Goal: Find specific page/section: Find specific page/section

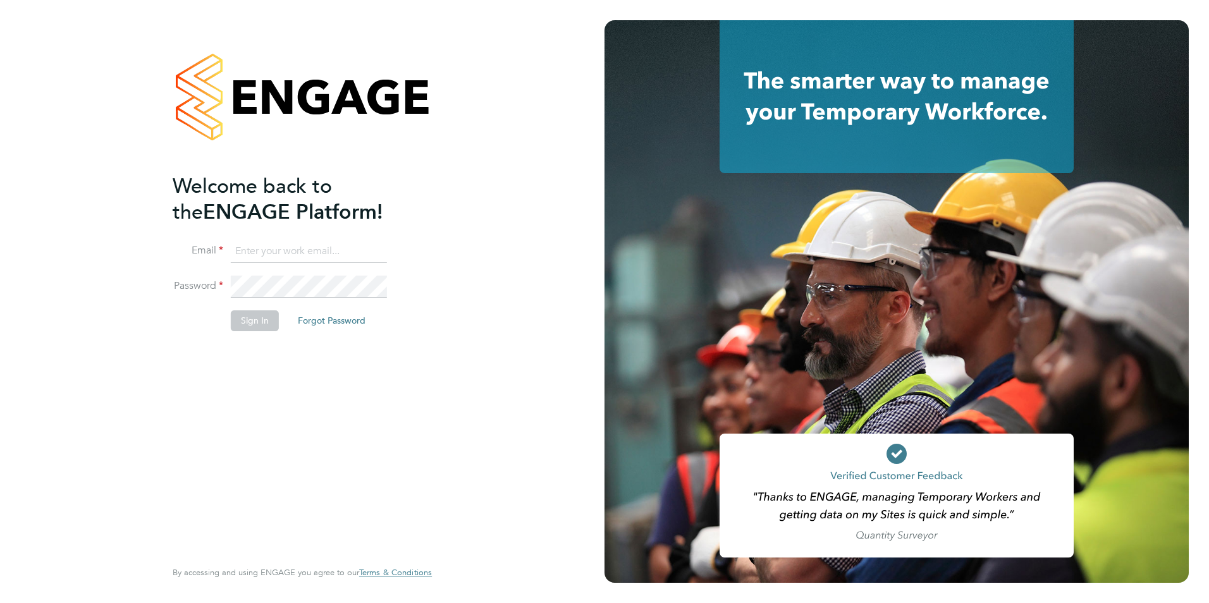
type input "[PERSON_NAME][EMAIL_ADDRESS][DOMAIN_NAME]"
click at [254, 318] on button "Sign In" at bounding box center [255, 320] width 48 height 20
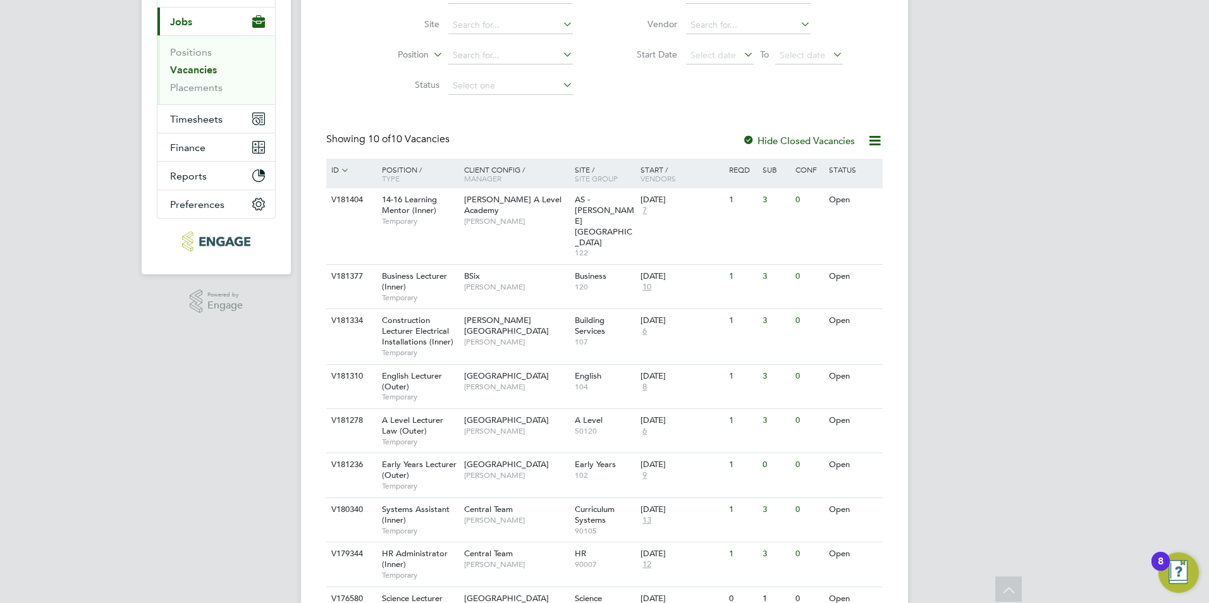
scroll to position [144, 0]
click at [499, 281] on span "Kerry Baker" at bounding box center [516, 286] width 104 height 10
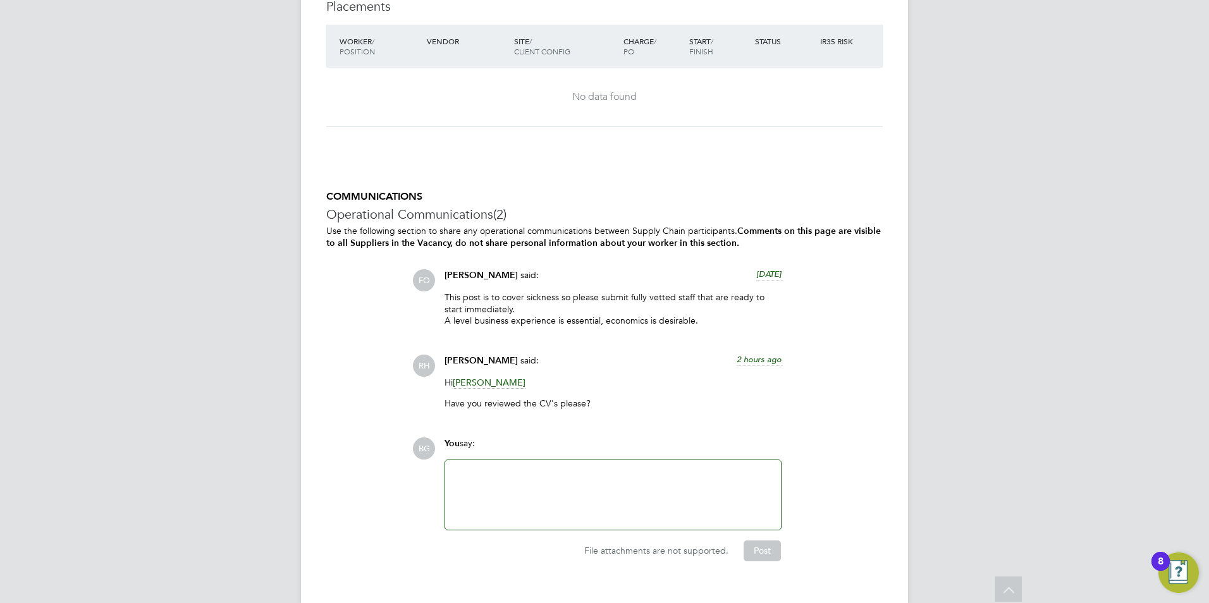
scroll to position [1839, 0]
